Goal: Navigation & Orientation: Understand site structure

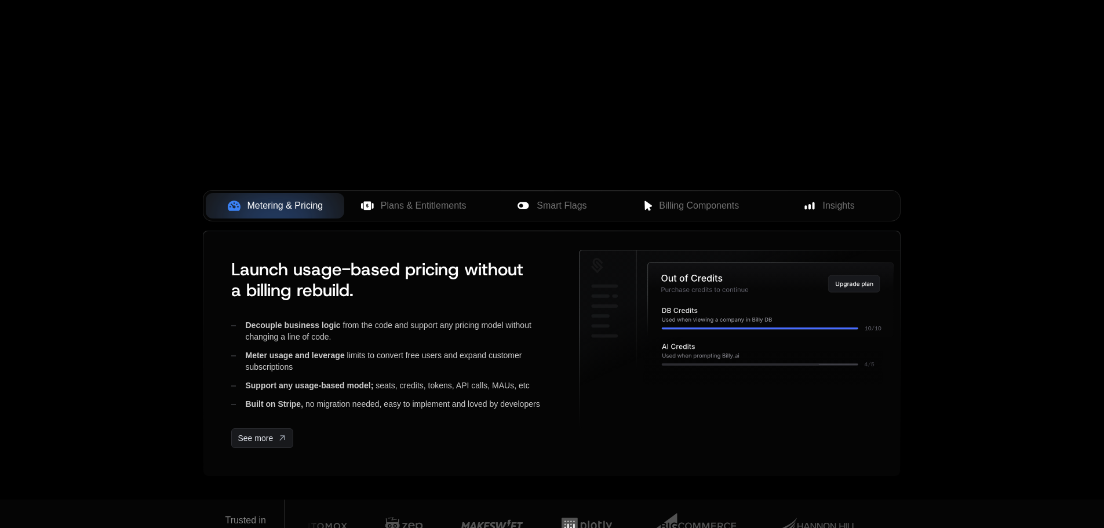
scroll to position [464, 0]
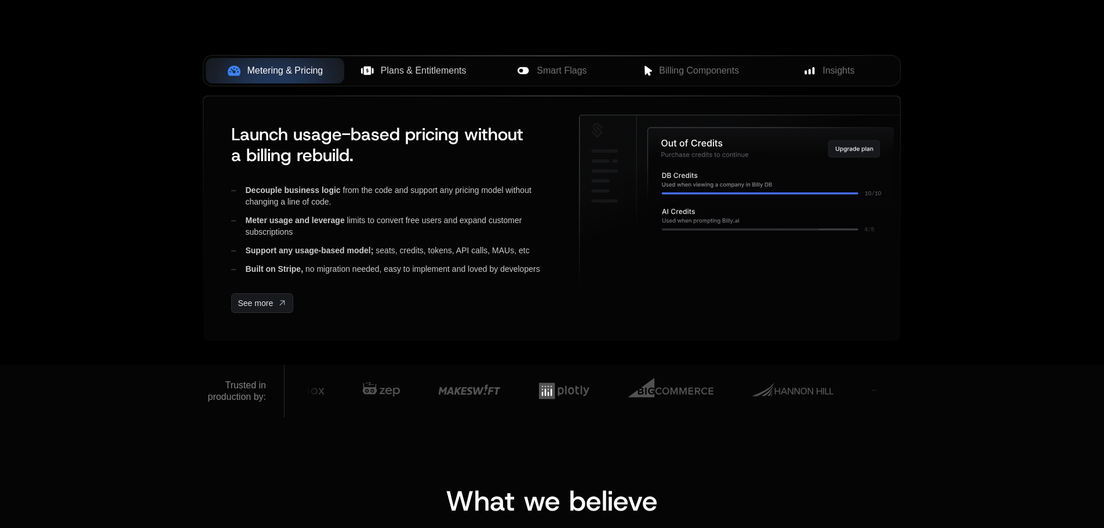
click at [384, 77] on span "Plans & Entitlements" at bounding box center [424, 71] width 86 height 14
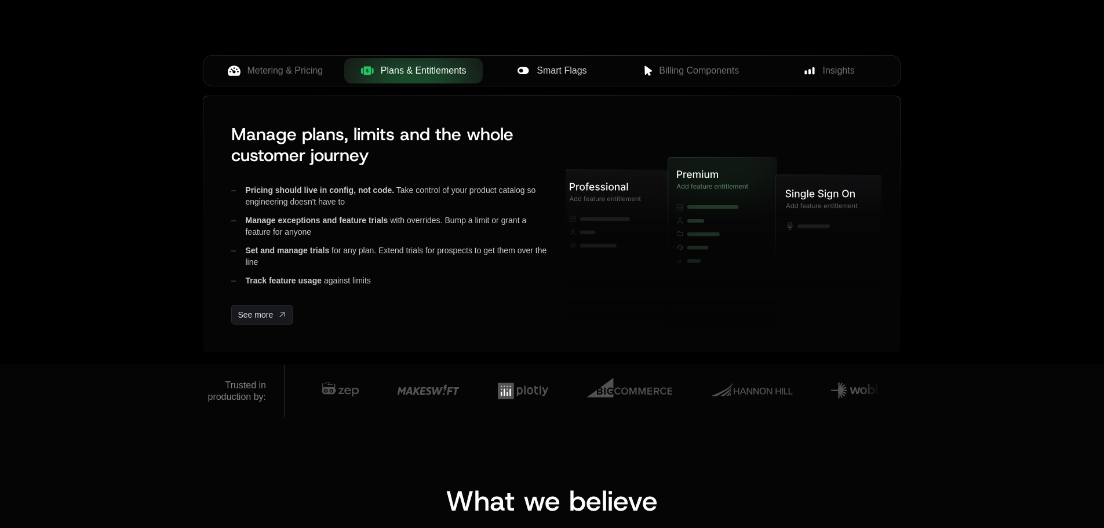
click at [553, 73] on span "Smart Flags" at bounding box center [562, 71] width 50 height 14
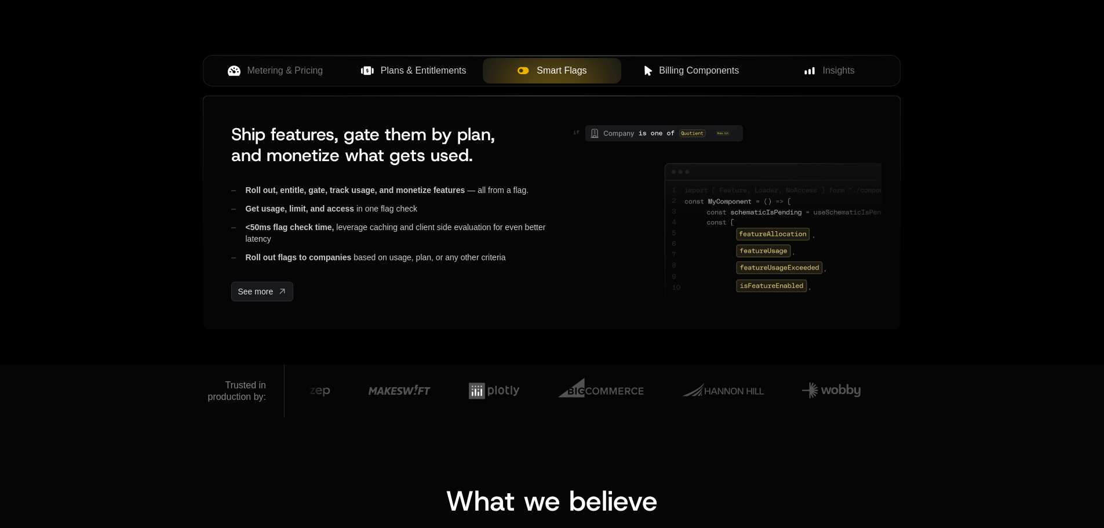
click at [704, 68] on span "Billing Components" at bounding box center [699, 71] width 80 height 14
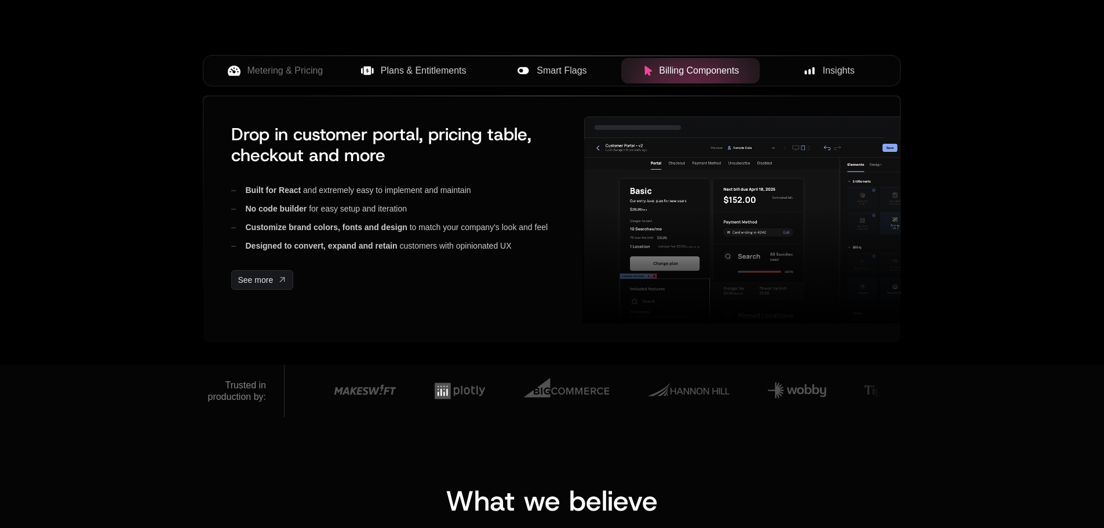
click at [818, 71] on div "Insights" at bounding box center [829, 71] width 120 height 14
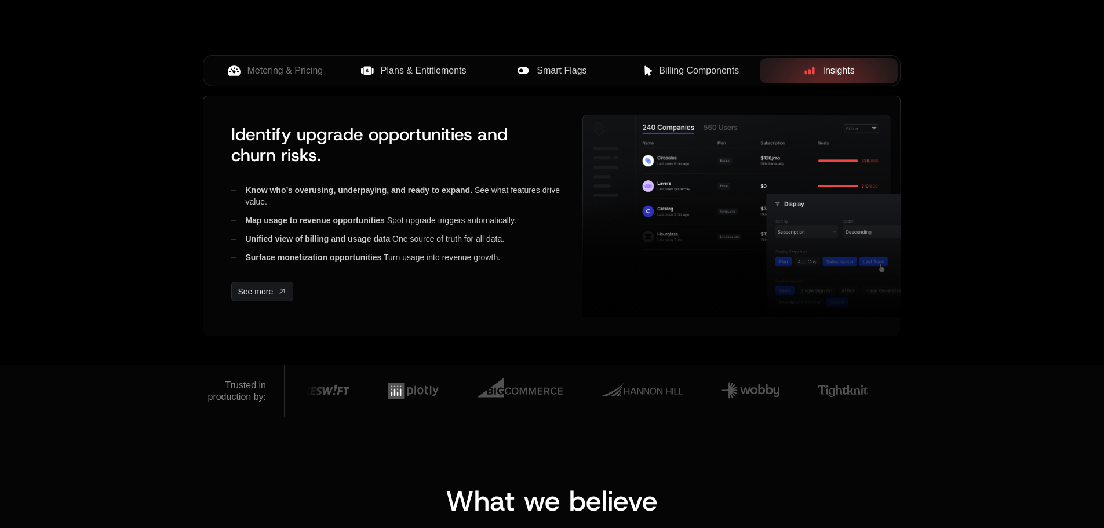
click at [674, 67] on span "Billing Components" at bounding box center [699, 71] width 80 height 14
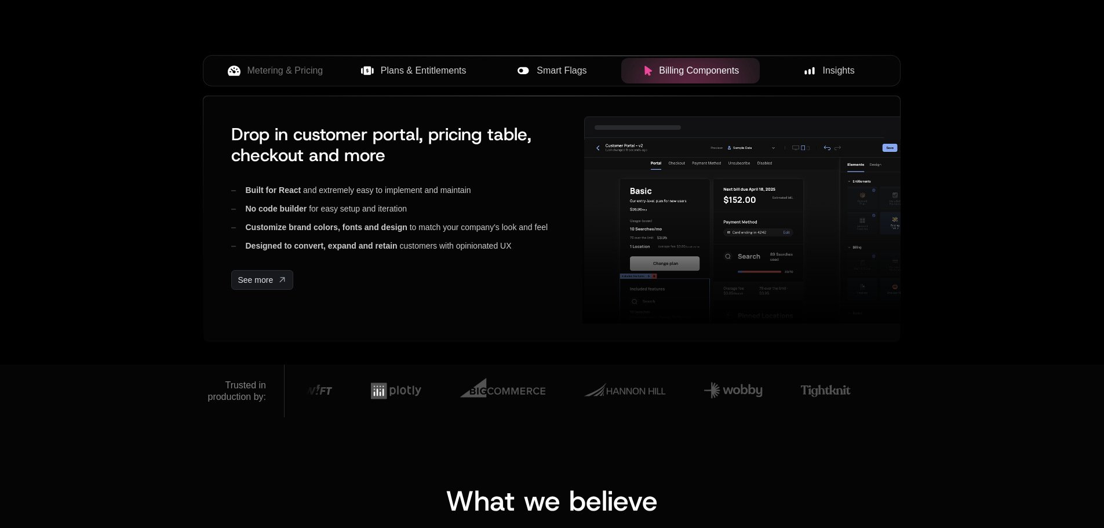
click at [534, 69] on div "Smart Flags" at bounding box center [552, 71] width 120 height 14
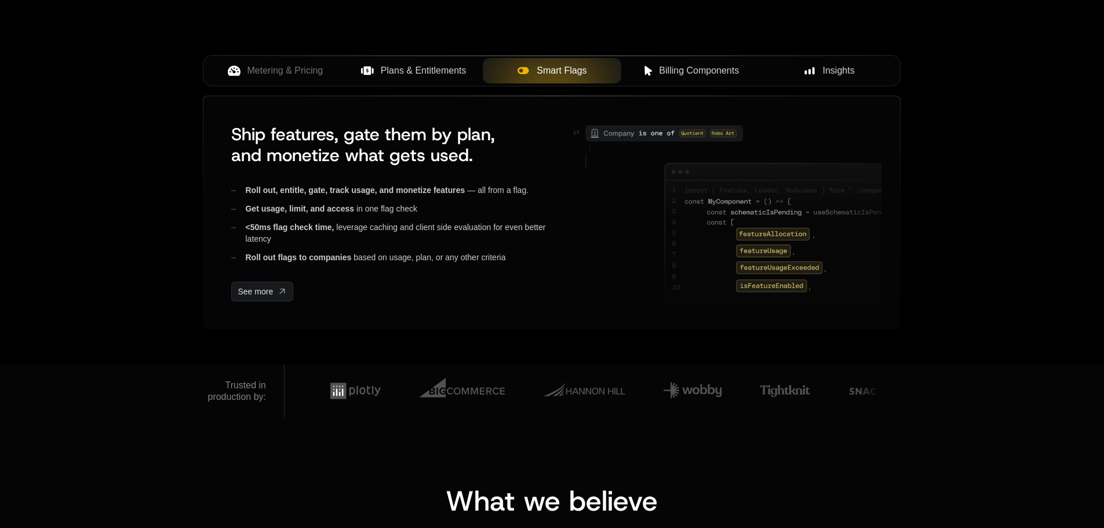
click at [849, 72] on span "Insights" at bounding box center [839, 71] width 32 height 14
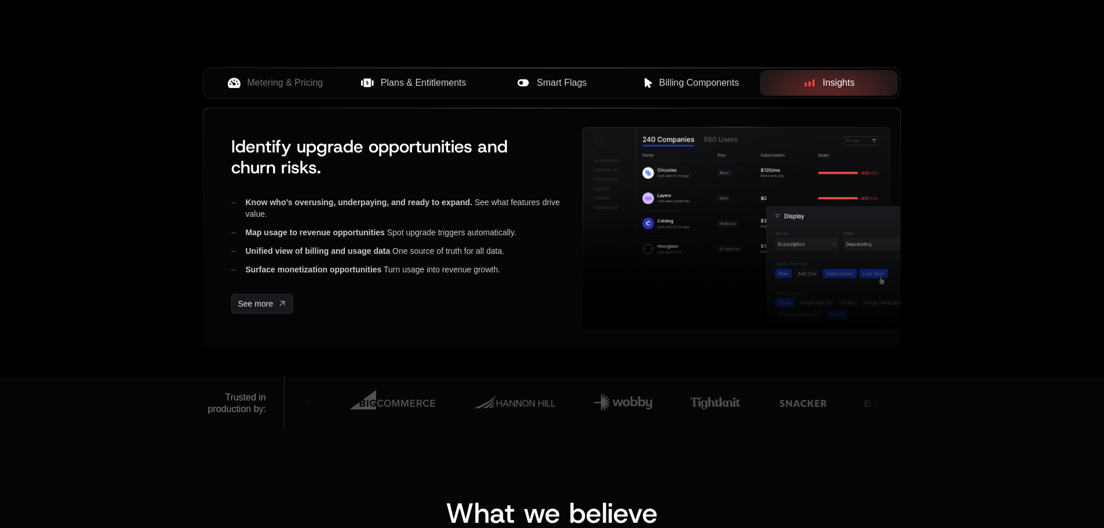
scroll to position [406, 0]
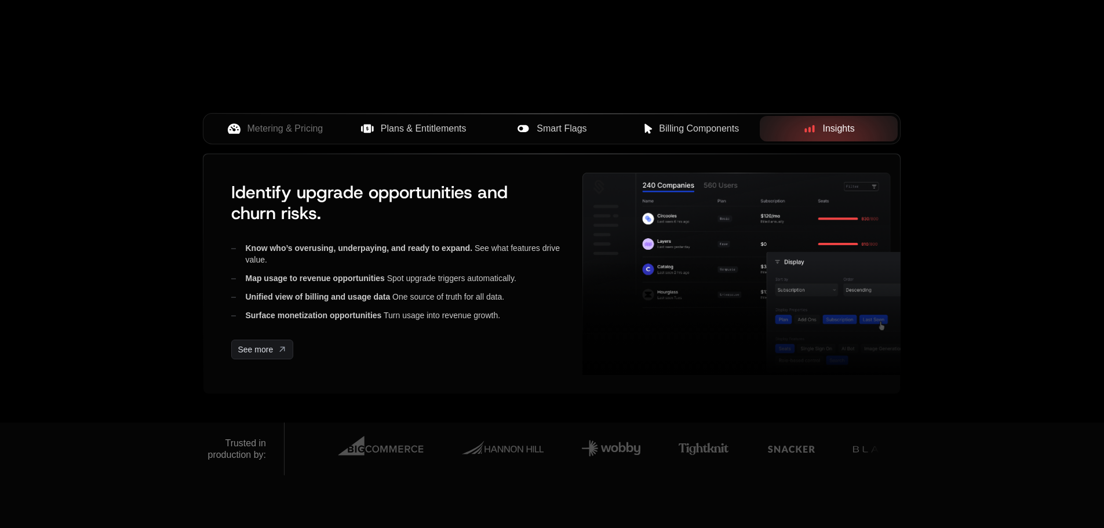
click at [667, 129] on span "Billing Components" at bounding box center [699, 129] width 80 height 14
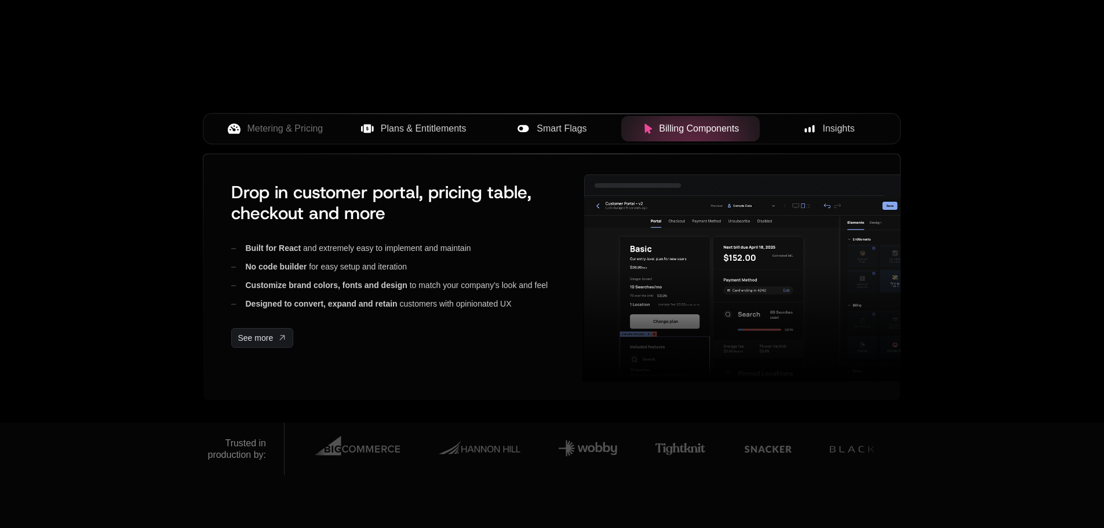
click at [561, 137] on button "Smart Flags" at bounding box center [552, 129] width 139 height 26
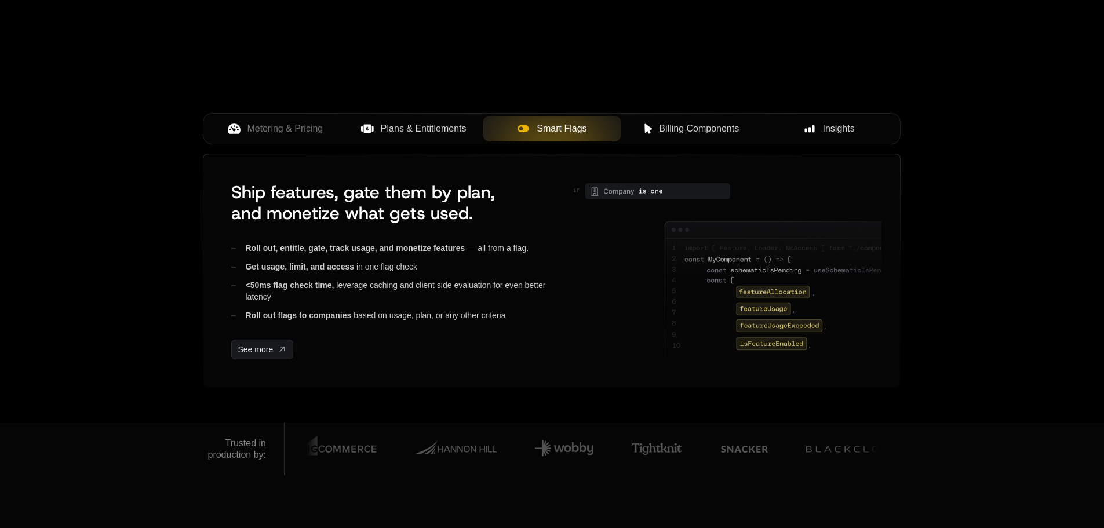
click at [407, 130] on span "Plans & Entitlements" at bounding box center [424, 129] width 86 height 14
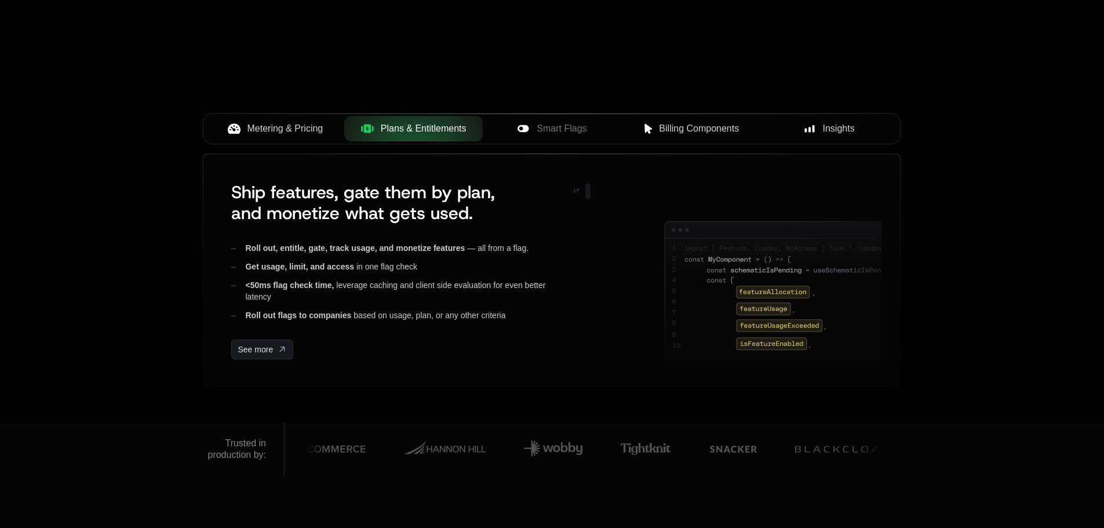
click at [295, 139] on button "Metering & Pricing" at bounding box center [275, 129] width 139 height 26
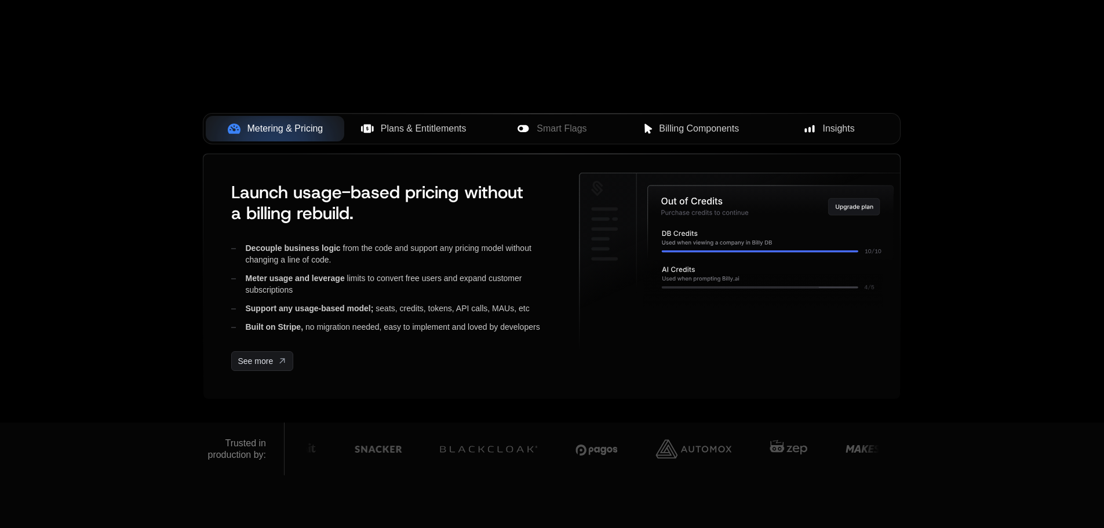
click at [419, 131] on span "Plans & Entitlements" at bounding box center [424, 129] width 86 height 14
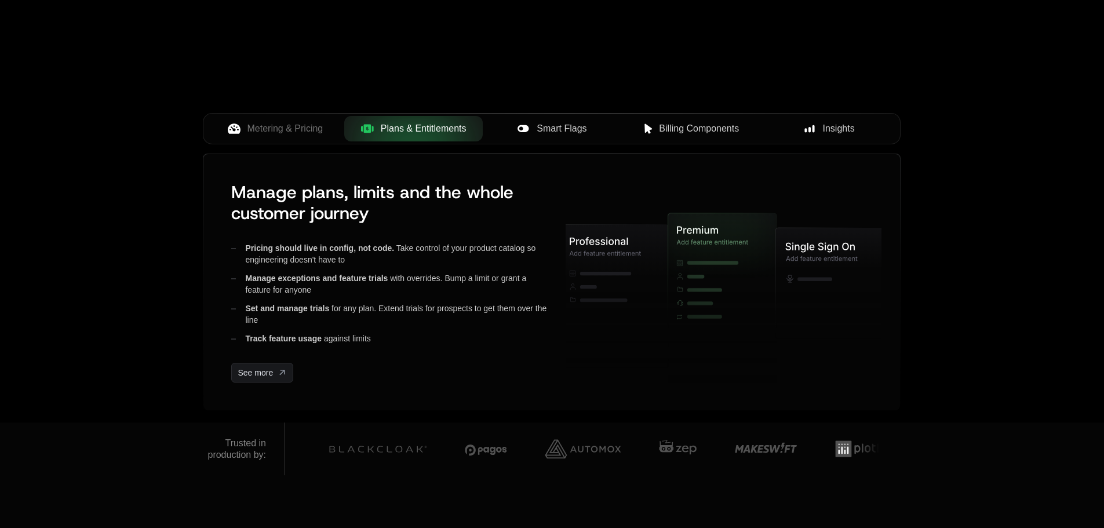
click at [529, 116] on button "Smart Flags" at bounding box center [552, 129] width 139 height 26
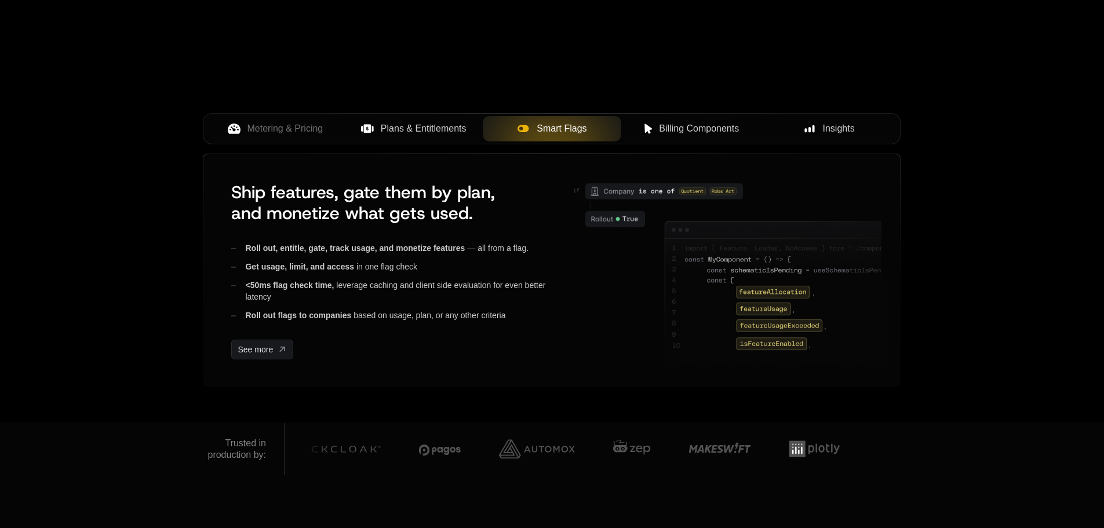
click at [689, 128] on span "Billing Components" at bounding box center [699, 129] width 80 height 14
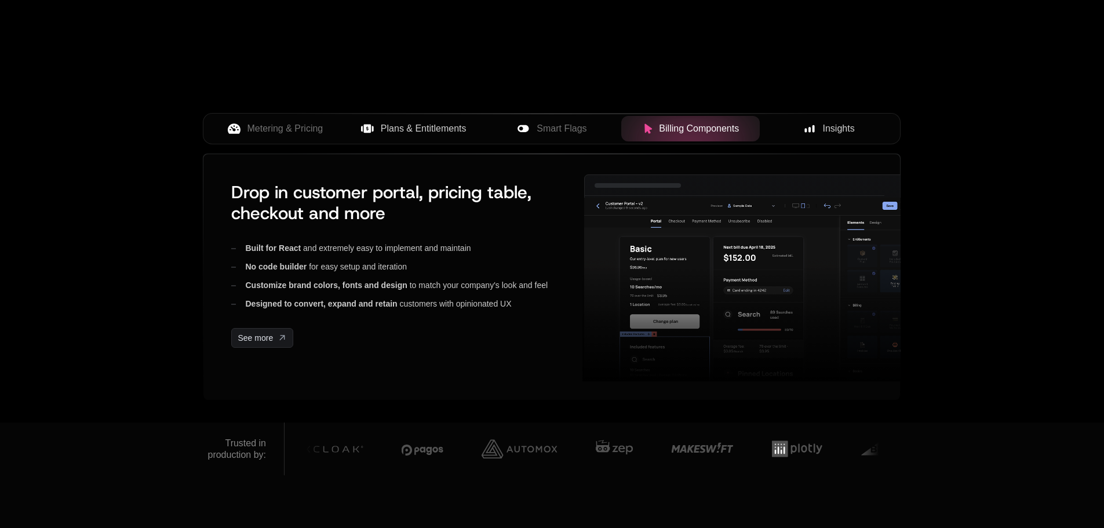
click at [803, 127] on div "Insights" at bounding box center [829, 129] width 120 height 14
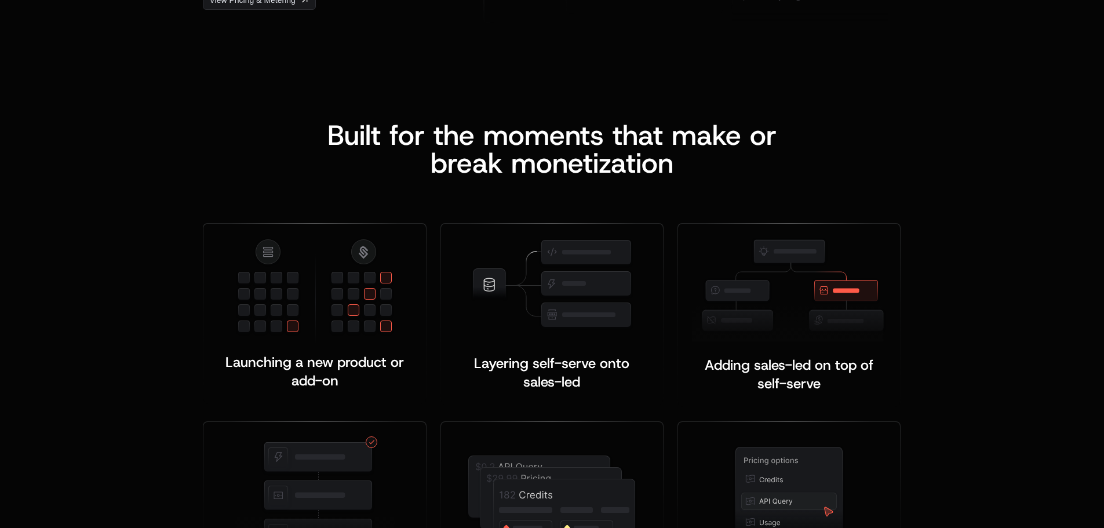
scroll to position [2261, 0]
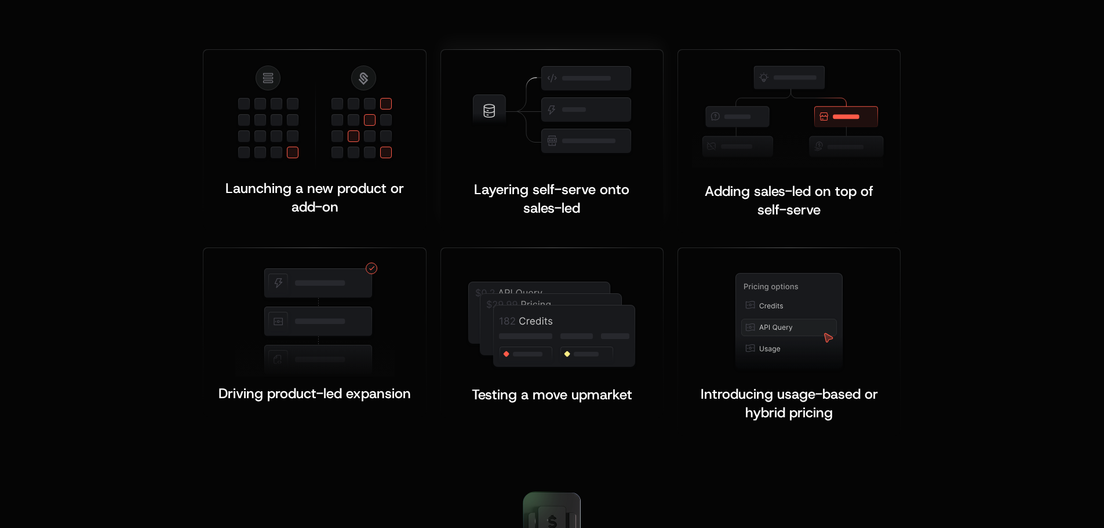
drag, startPoint x: 691, startPoint y: 160, endPoint x: 586, endPoint y: 169, distance: 105.9
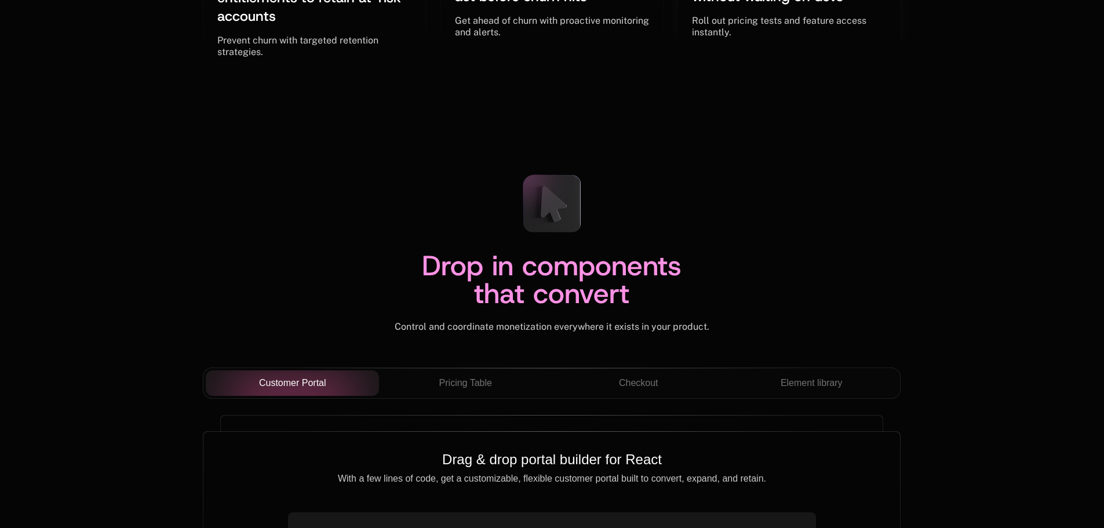
scroll to position [4000, 0]
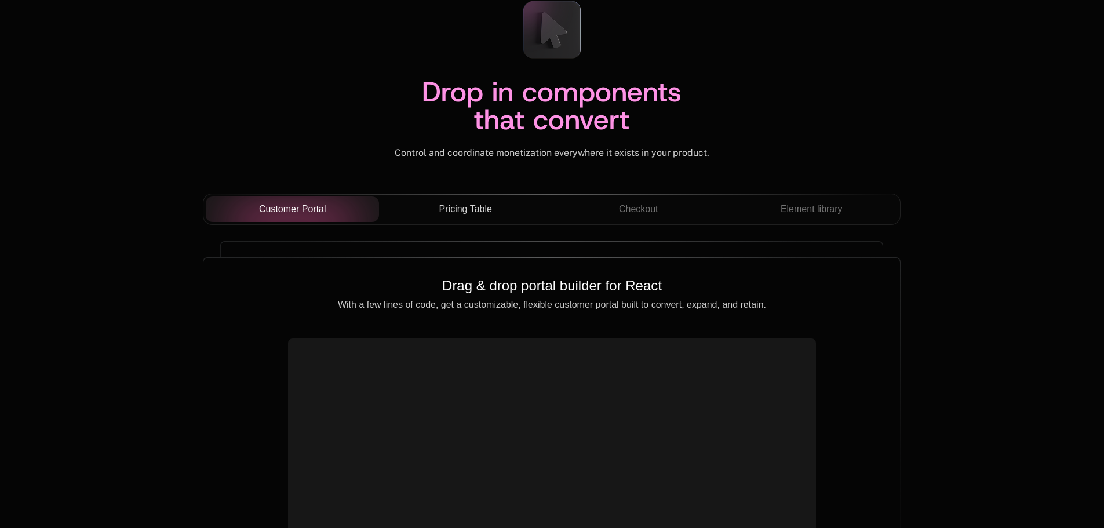
click at [474, 209] on span "Pricing Table" at bounding box center [465, 209] width 53 height 14
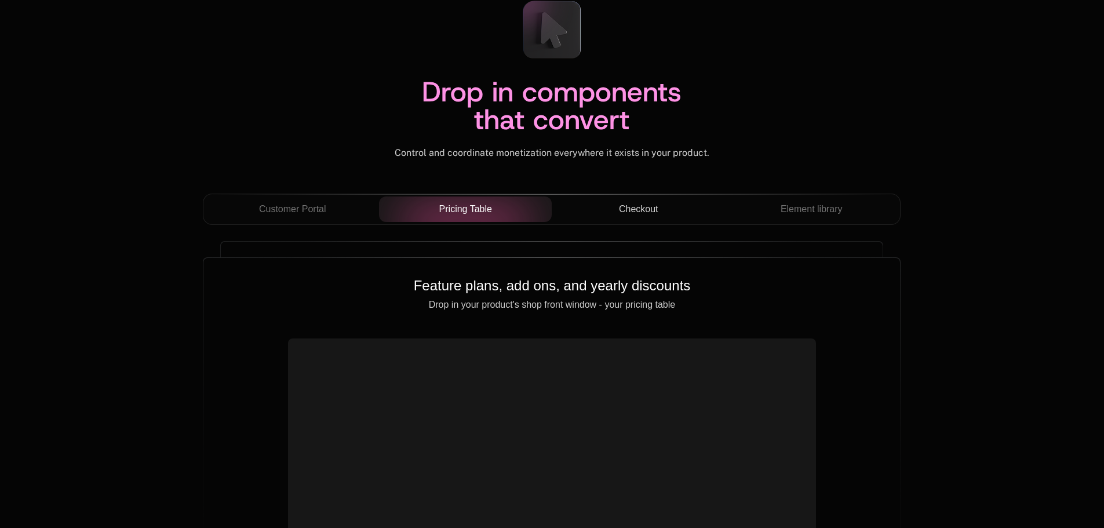
click at [615, 205] on div "Checkout" at bounding box center [638, 209] width 155 height 14
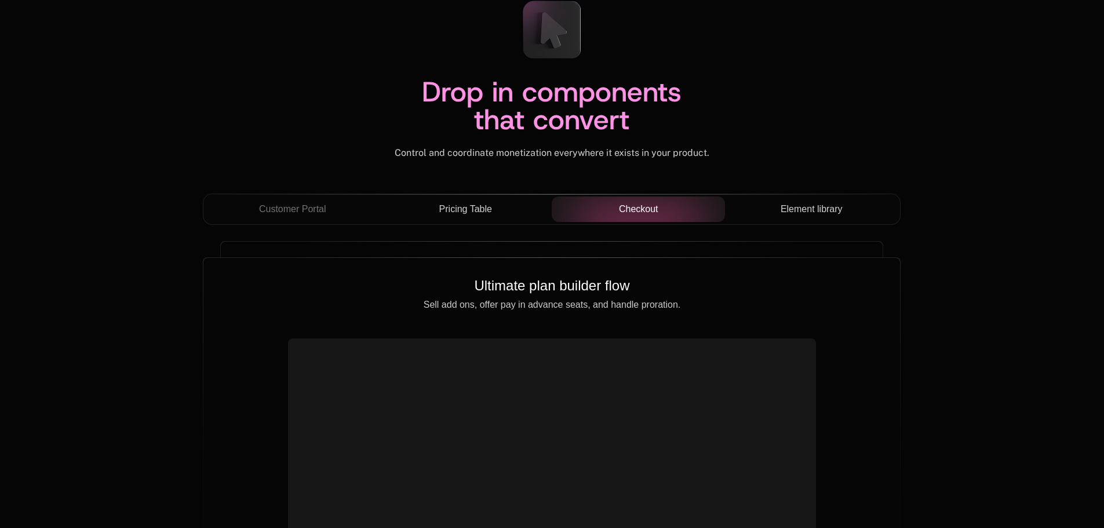
click at [783, 208] on span "Element library" at bounding box center [812, 209] width 62 height 14
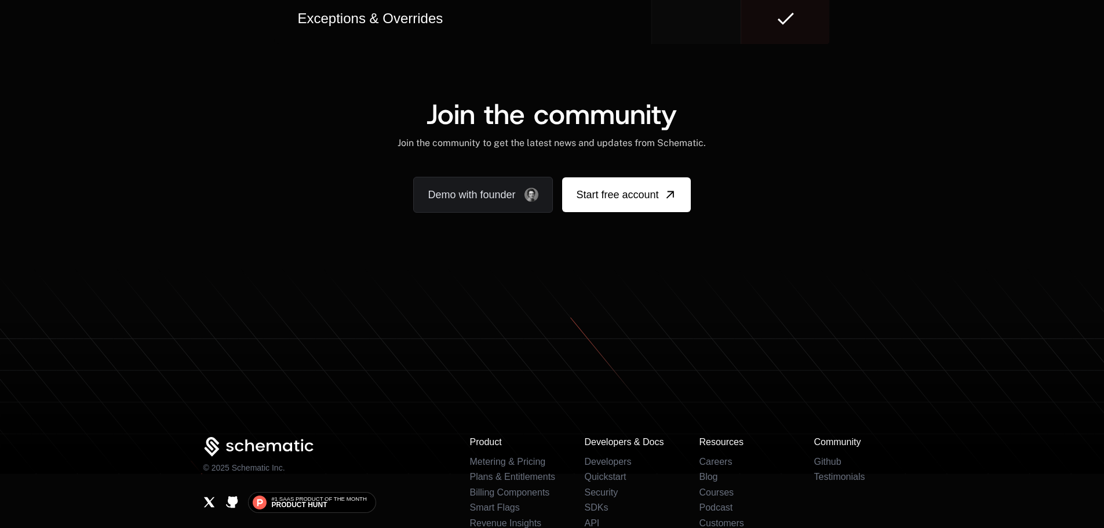
scroll to position [7088, 0]
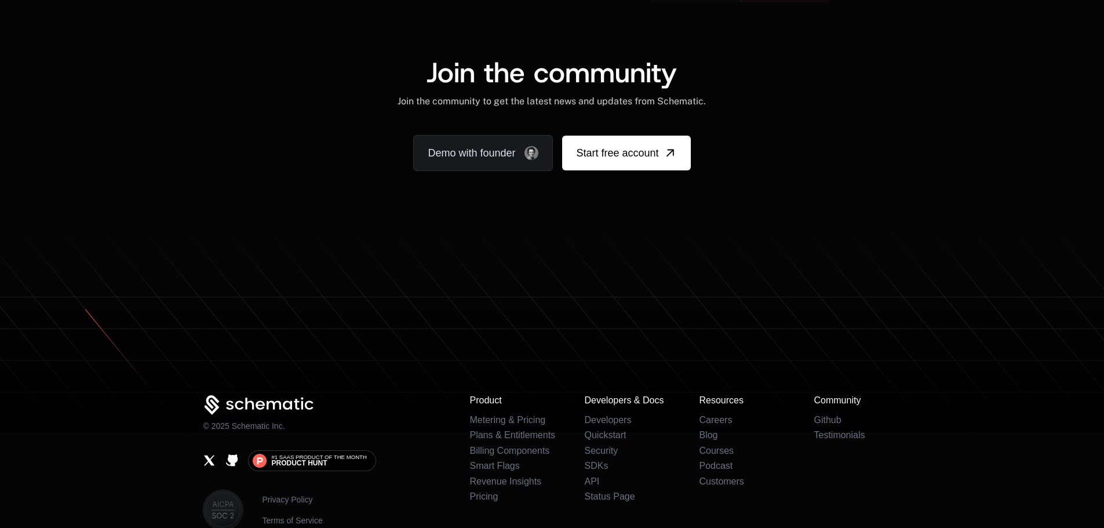
scroll to position [7088, 0]
